Goal: Check status

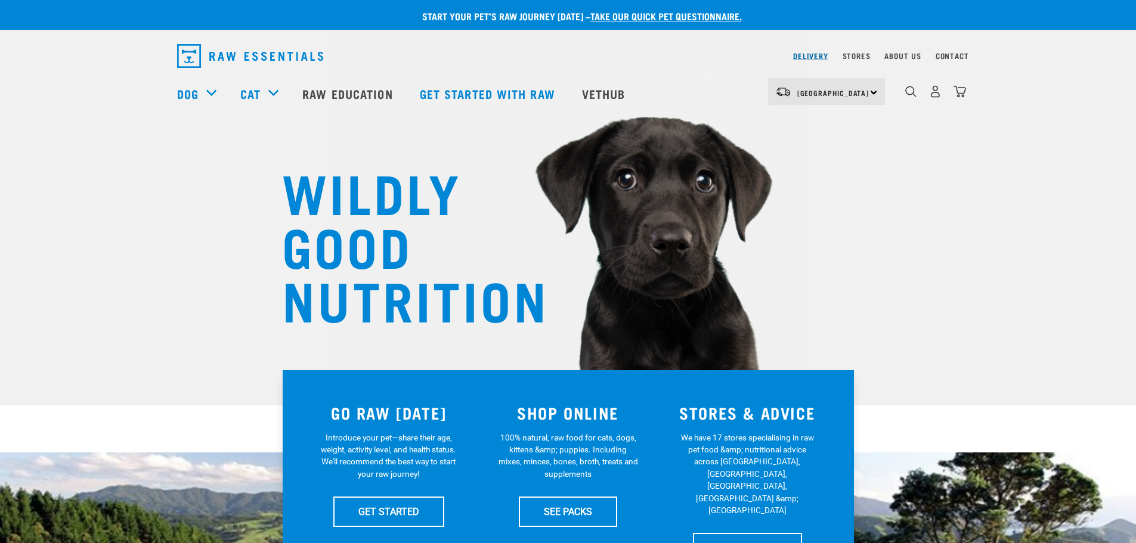
drag, startPoint x: 0, startPoint y: 0, endPoint x: 820, endPoint y: 55, distance: 822.2
click at [820, 55] on link "Delivery" at bounding box center [810, 56] width 35 height 4
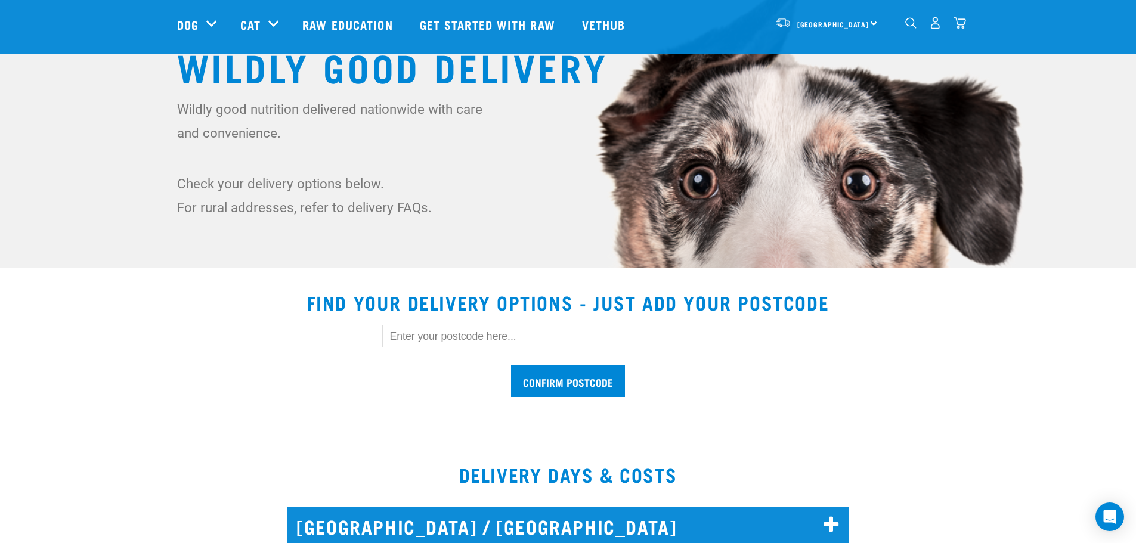
scroll to position [179, 0]
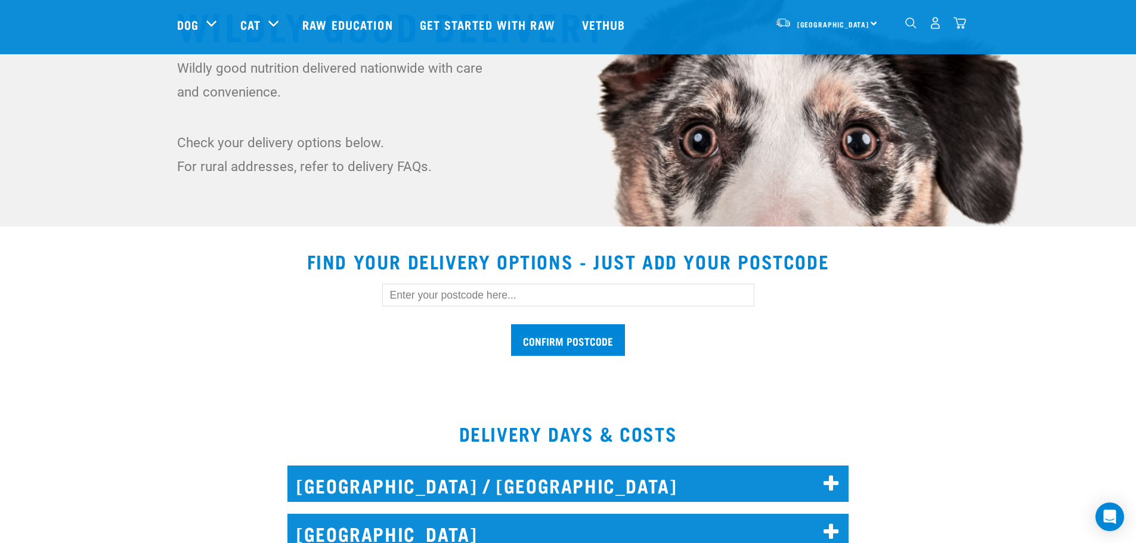
click at [436, 297] on input "text" at bounding box center [568, 295] width 372 height 23
click at [609, 324] on input "Confirm postcode" at bounding box center [568, 340] width 114 height 32
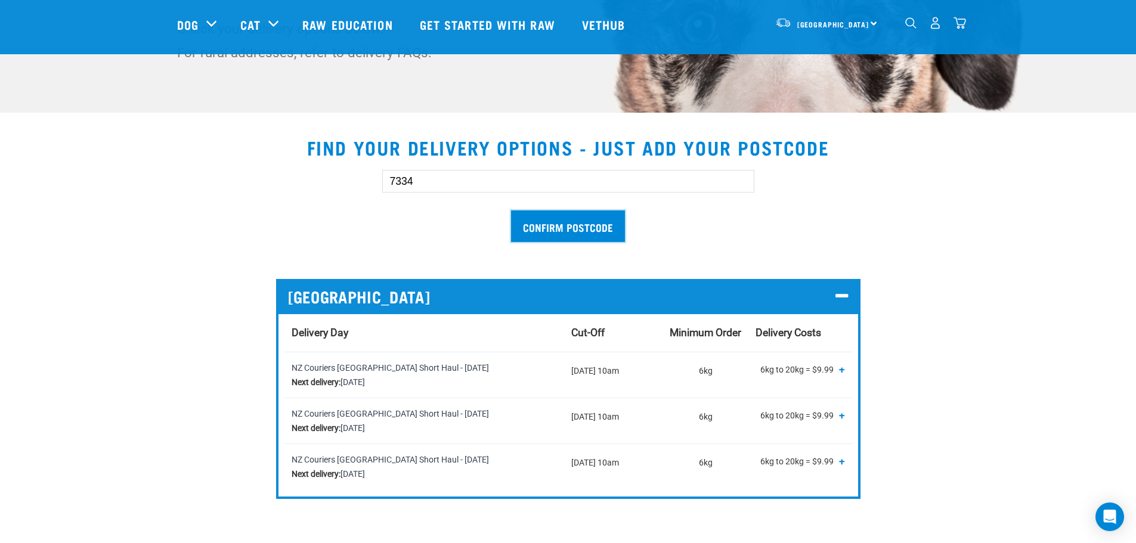
scroll to position [298, 0]
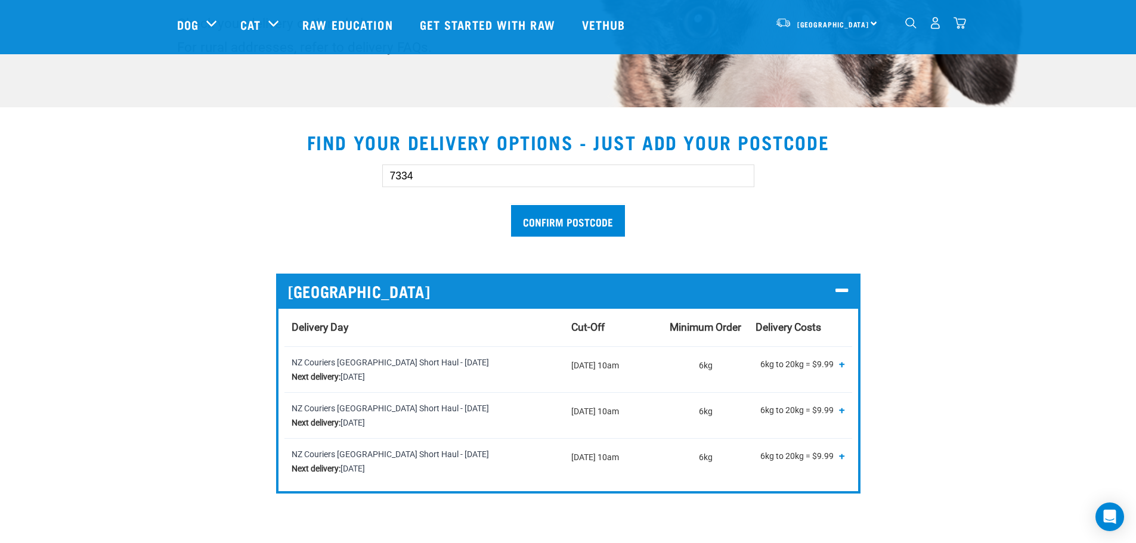
drag, startPoint x: 433, startPoint y: 170, endPoint x: 403, endPoint y: 176, distance: 30.4
click at [403, 176] on input "7334" at bounding box center [568, 176] width 372 height 23
type input "7360"
click at [576, 222] on input "Confirm postcode" at bounding box center [568, 221] width 114 height 32
